Goal: Task Accomplishment & Management: Manage account settings

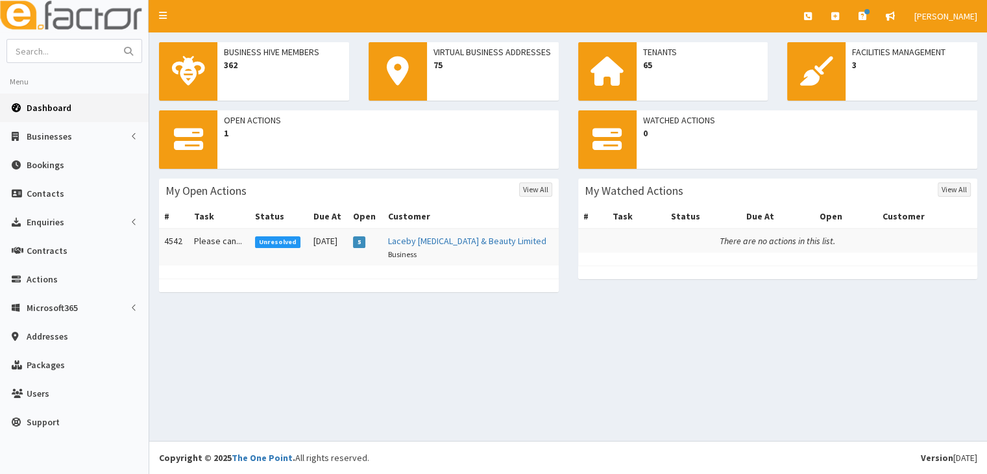
click at [270, 239] on span "Unresolved" at bounding box center [278, 242] width 46 height 12
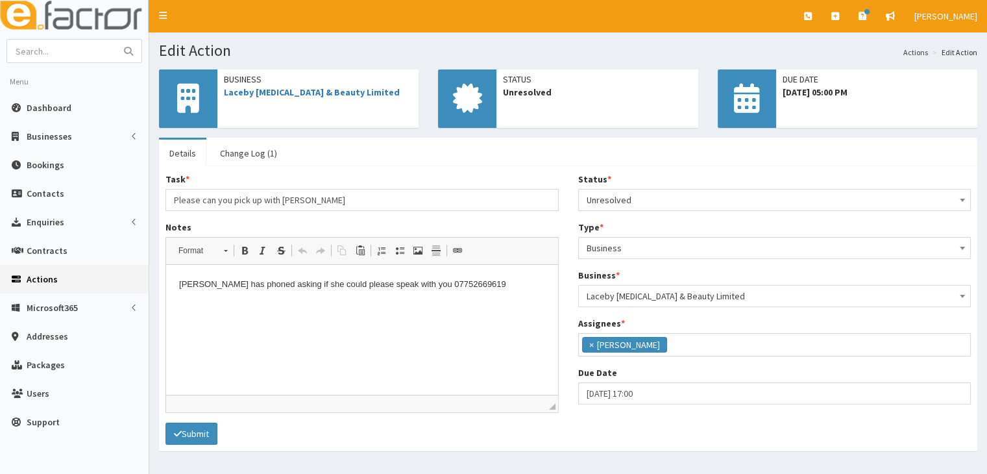
scroll to position [32, 0]
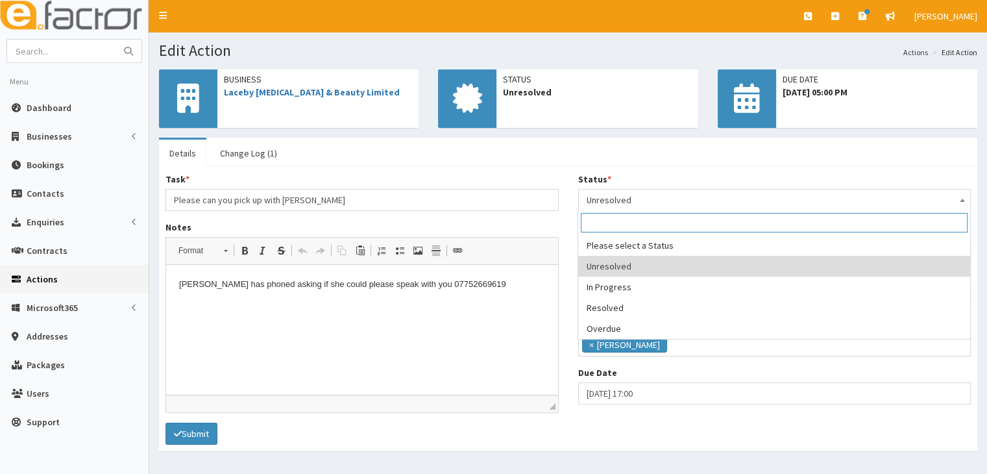
click at [966, 195] on span at bounding box center [962, 199] width 13 height 18
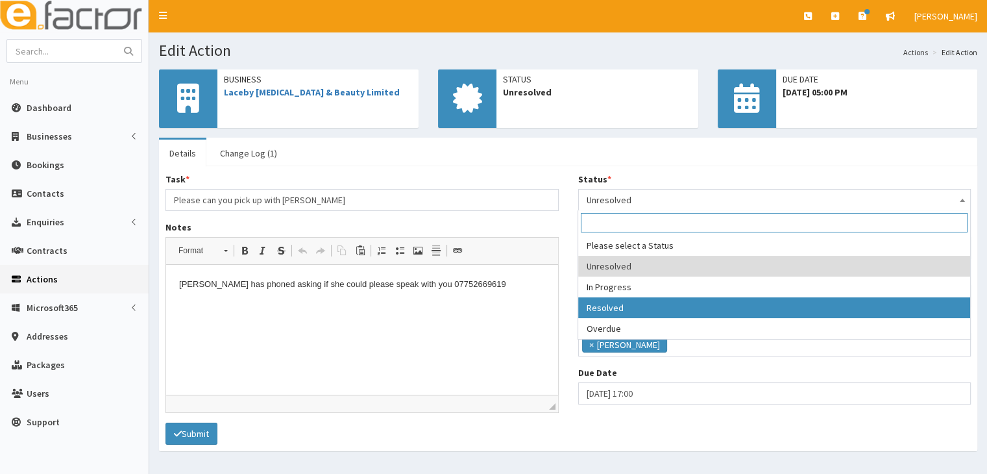
select select "3"
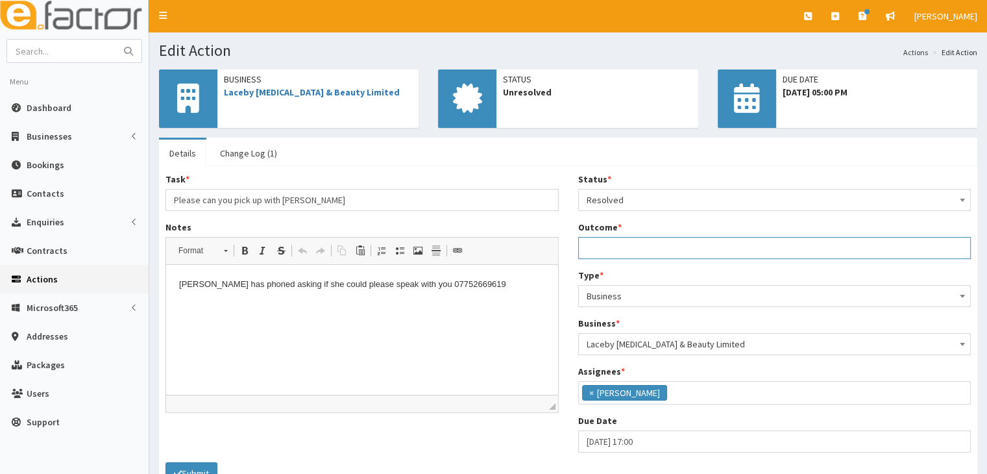
click at [602, 247] on input "Outcome *" at bounding box center [774, 248] width 393 height 22
click at [582, 242] on input "spoke to [PERSON_NAME] and discussed making tax digital for her and I sourced i…" at bounding box center [774, 248] width 393 height 22
drag, startPoint x: 586, startPoint y: 245, endPoint x: 964, endPoint y: 247, distance: 378.4
click at [964, 247] on input "spoke to [PERSON_NAME] and discussed making tax digital for her and I sourced i…" at bounding box center [774, 248] width 393 height 22
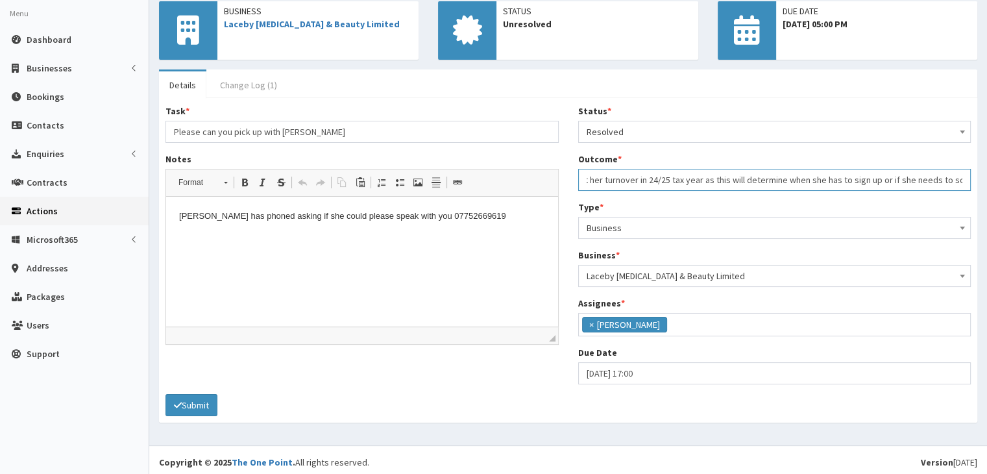
scroll to position [73, 0]
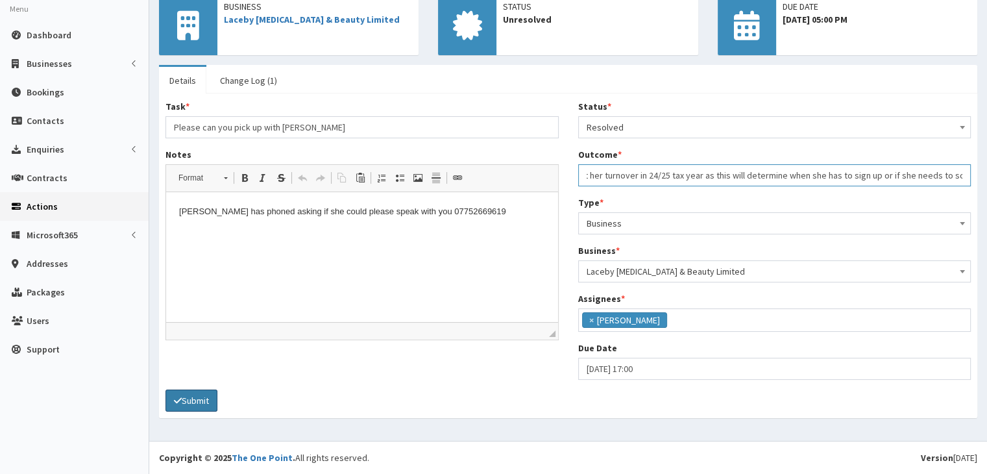
type input "spoke to [PERSON_NAME] and discussed making tax digital for her and I sourced i…"
click at [181, 403] on icon "submit" at bounding box center [178, 400] width 8 height 9
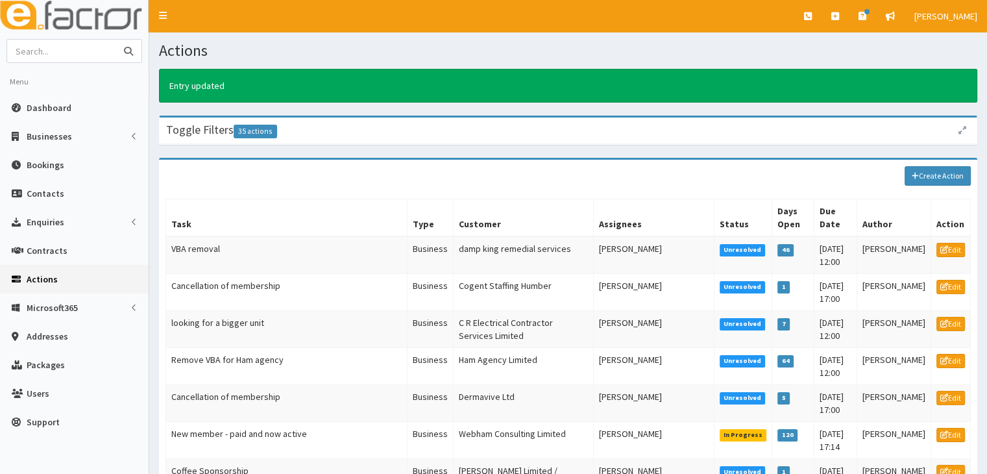
click at [51, 51] on input "text" at bounding box center [61, 51] width 109 height 23
type input "Laceby Tanning"
click at [128, 50] on icon "submit" at bounding box center [128, 51] width 9 height 9
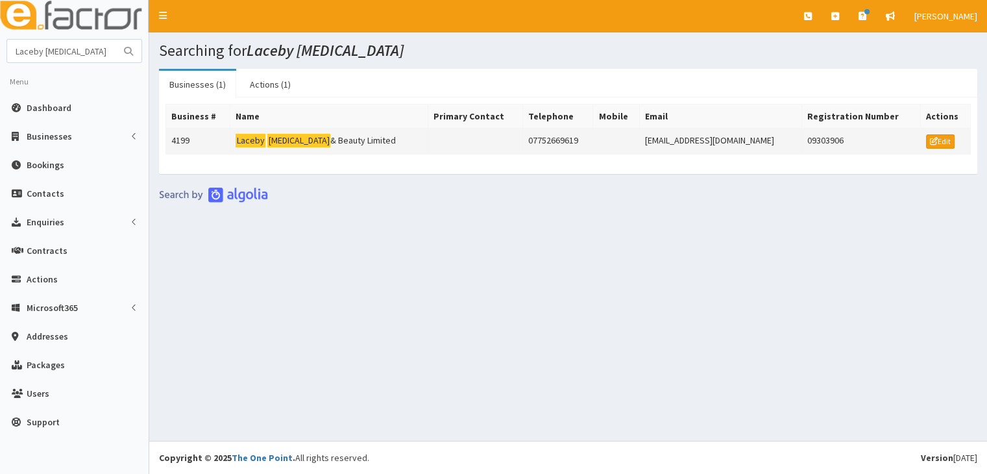
click at [257, 138] on mark "Laceby" at bounding box center [251, 141] width 30 height 14
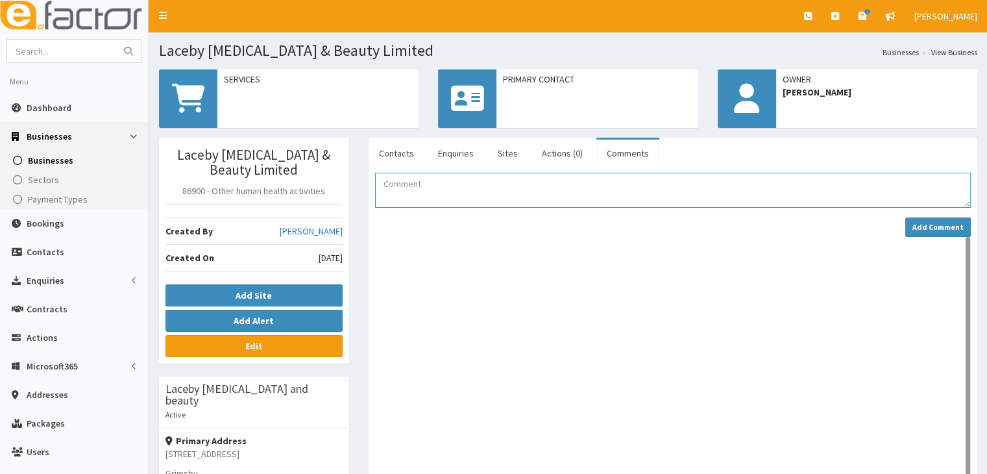
click at [382, 189] on textarea "Comment" at bounding box center [673, 190] width 596 height 35
paste textarea "spoke to Kim and discussed making tax digital for her and I sourced info from H…"
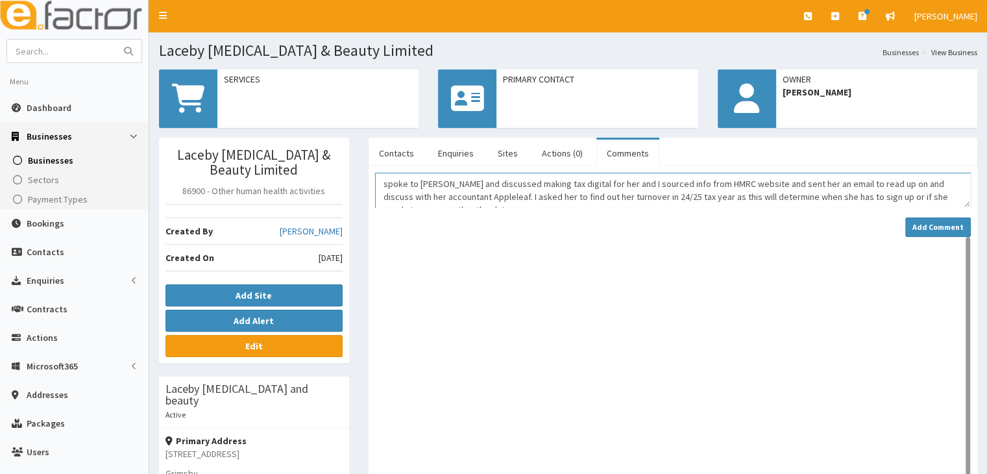
scroll to position [8, 0]
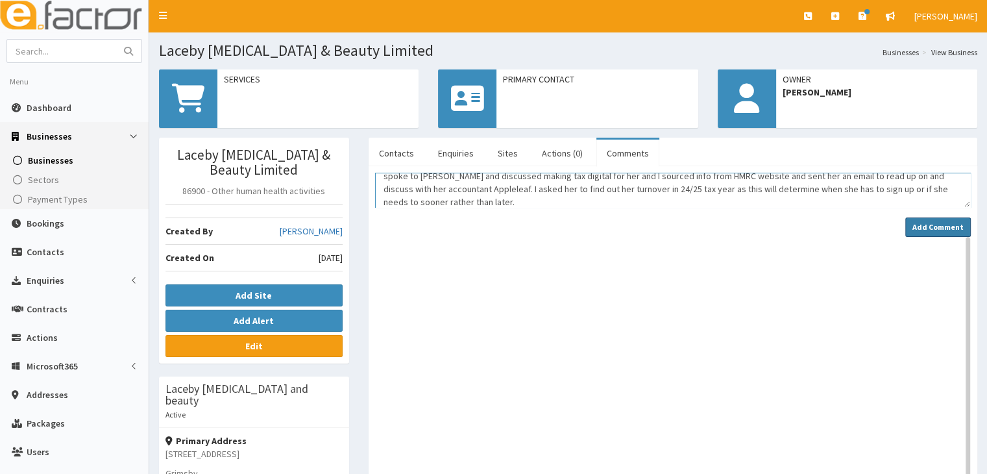
type textarea "spoke to Kim and discussed making tax digital for her and I sourced info from H…"
click at [935, 228] on strong "Add Comment" at bounding box center [938, 227] width 51 height 10
